Goal: Task Accomplishment & Management: Manage account settings

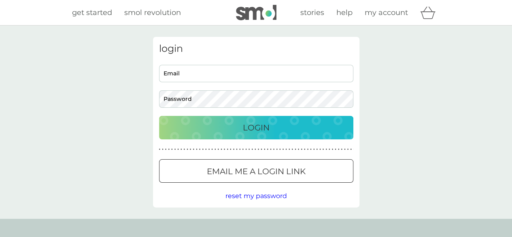
type input "[EMAIL_ADDRESS][DOMAIN_NAME]"
click at [265, 126] on p "Login" at bounding box center [256, 127] width 27 height 13
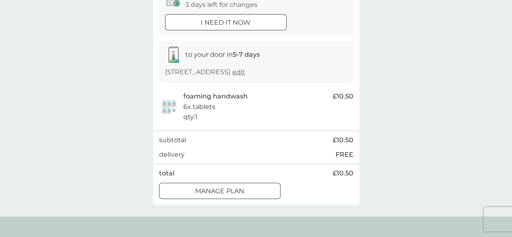
scroll to position [98, 0]
click at [235, 189] on p "Manage plan" at bounding box center [219, 190] width 49 height 11
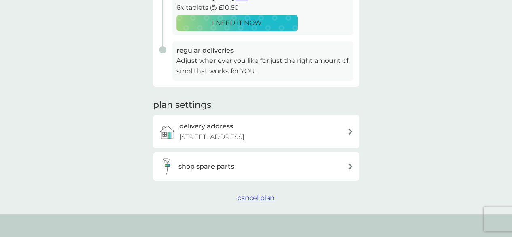
scroll to position [192, 0]
click at [256, 72] on p "Adjust whenever you like for just the right amount of smol that works for YOU." at bounding box center [262, 65] width 173 height 21
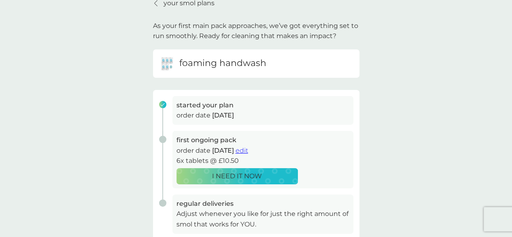
scroll to position [0, 0]
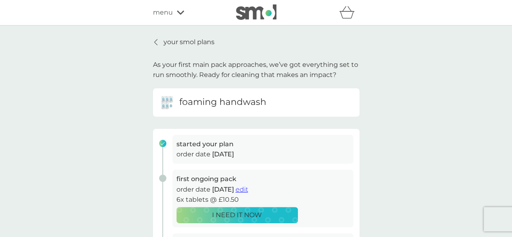
click at [248, 187] on span "edit" at bounding box center [241, 189] width 13 height 8
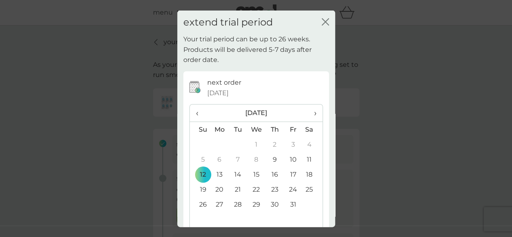
click at [308, 113] on span "›" at bounding box center [312, 112] width 8 height 17
click at [232, 174] on td "11" at bounding box center [238, 174] width 18 height 15
click at [258, 173] on td "12" at bounding box center [256, 174] width 19 height 15
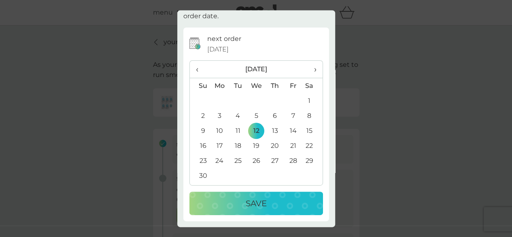
click at [246, 199] on p "Save" at bounding box center [256, 203] width 21 height 13
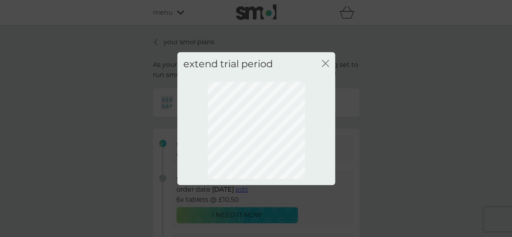
scroll to position [0, 0]
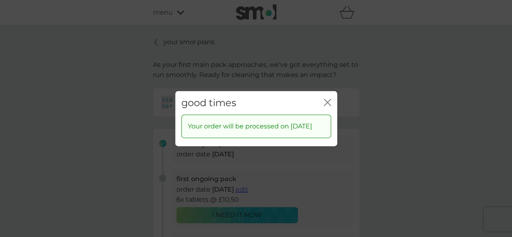
click at [327, 98] on icon "close" at bounding box center [327, 101] width 7 height 7
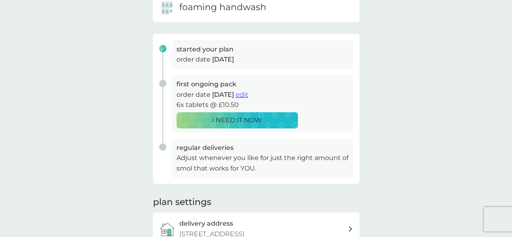
scroll to position [95, 0]
